Goal: Communication & Community: Answer question/provide support

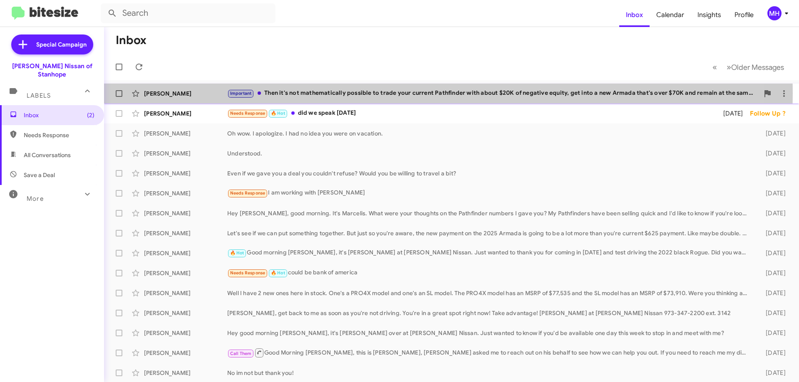
click at [303, 93] on div "Important Then it's not mathematically possible to trade your current Pathfinde…" at bounding box center [493, 94] width 532 height 10
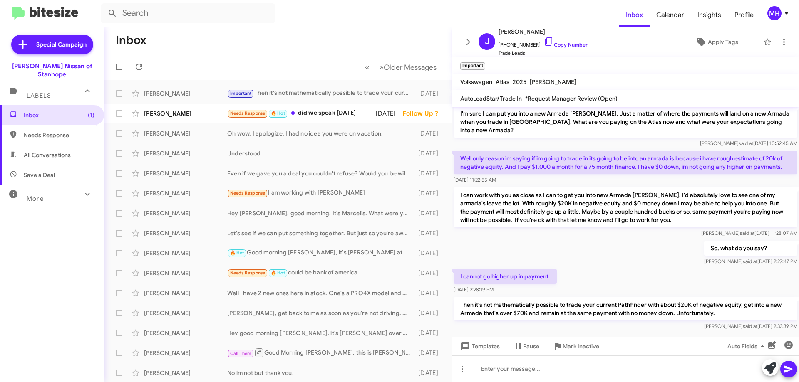
scroll to position [143, 0]
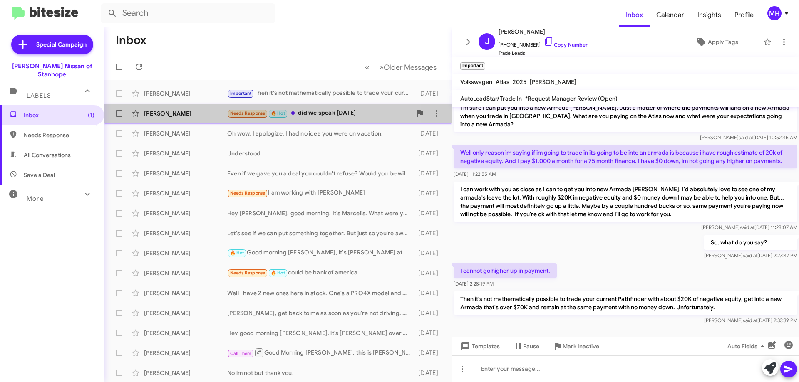
click at [316, 109] on div "Needs Response 🔥 Hot did we speak [DATE]" at bounding box center [319, 114] width 184 height 10
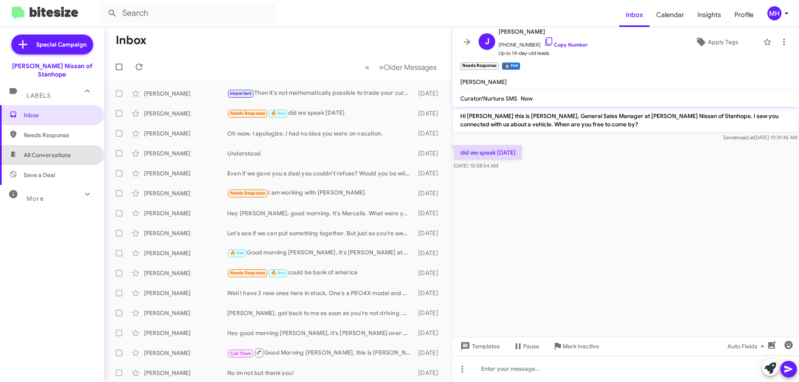
click at [52, 151] on span "All Conversations" at bounding box center [47, 155] width 47 height 8
type input "in:all-conversations"
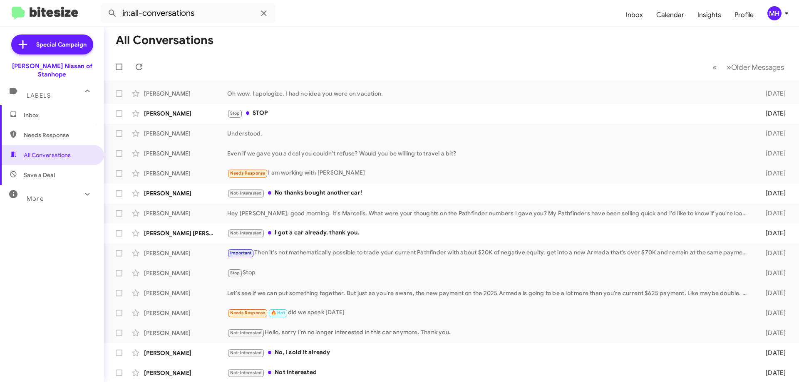
click at [55, 111] on span "Inbox" at bounding box center [59, 115] width 71 height 8
